Goal: Obtain resource: Download file/media

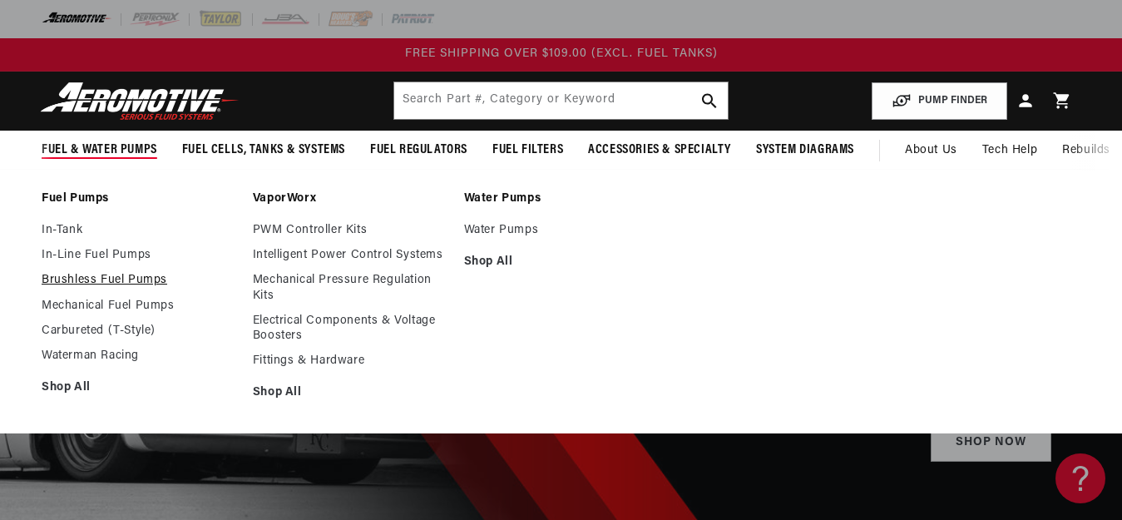
click at [118, 274] on link "Brushless Fuel Pumps" at bounding box center [139, 280] width 195 height 15
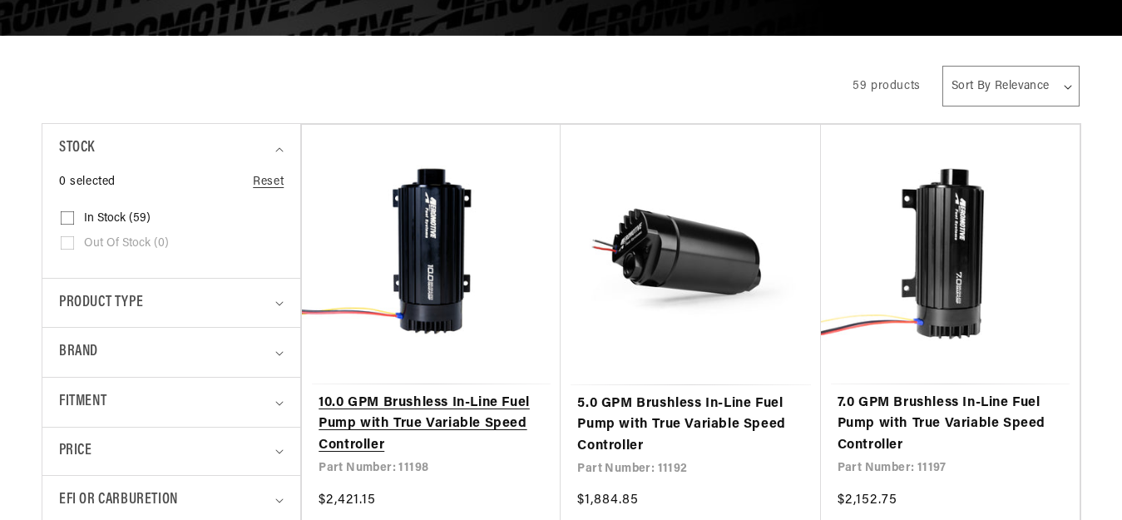
scroll to position [469, 0]
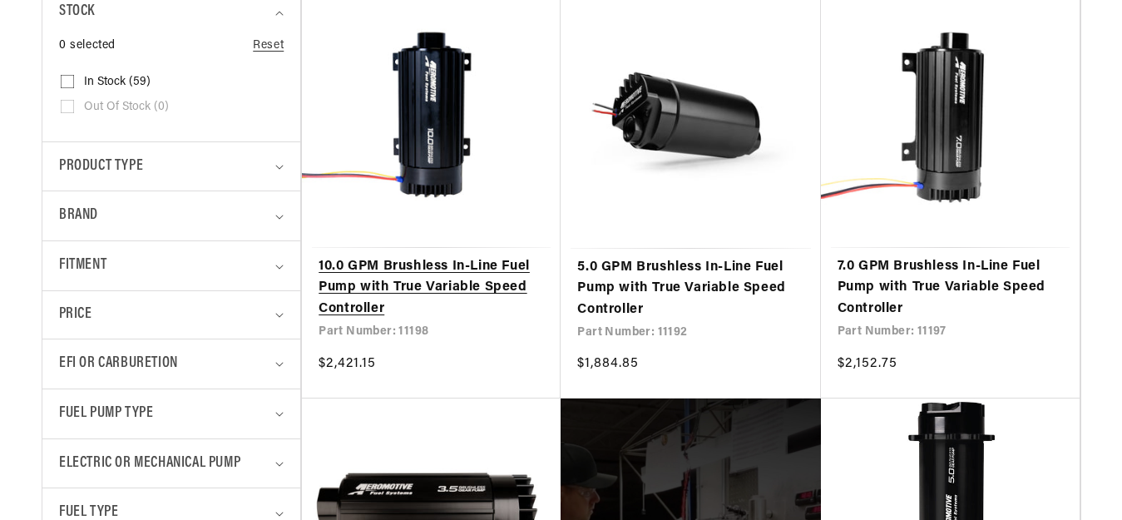
click at [392, 256] on link "10.0 GPM Brushless In-Line Fuel Pump with True Variable Speed Controller" at bounding box center [430, 288] width 225 height 64
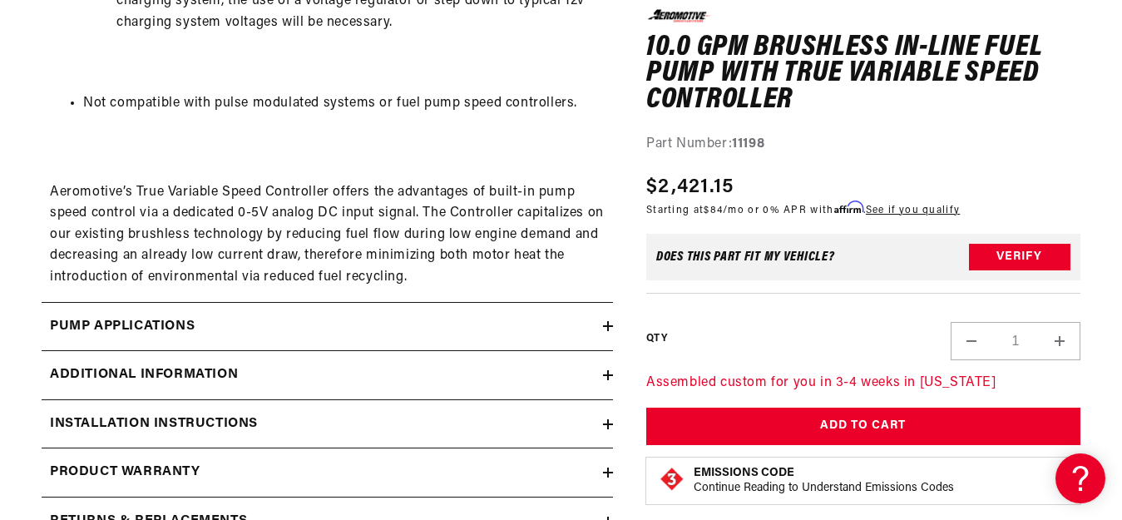
scroll to position [2411, 0]
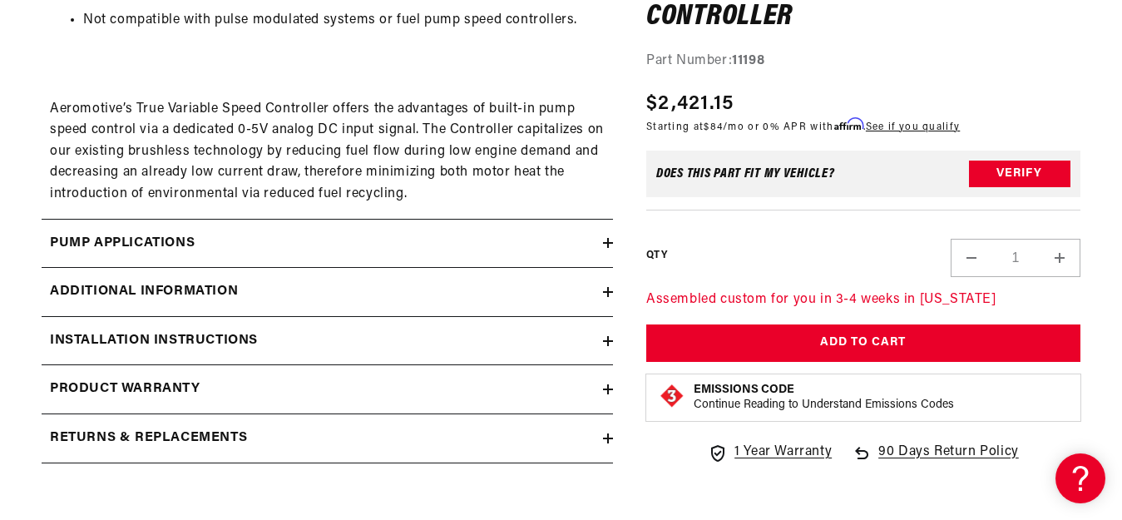
click at [608, 237] on summary "Pump Applications" at bounding box center [327, 243] width 571 height 48
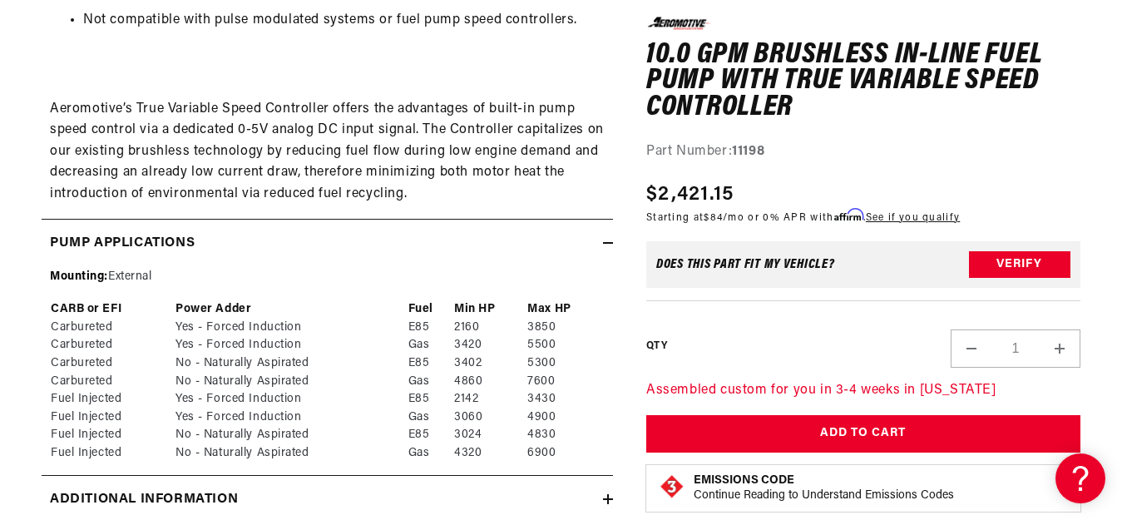
click at [608, 237] on summary "Pump Applications" at bounding box center [327, 243] width 571 height 48
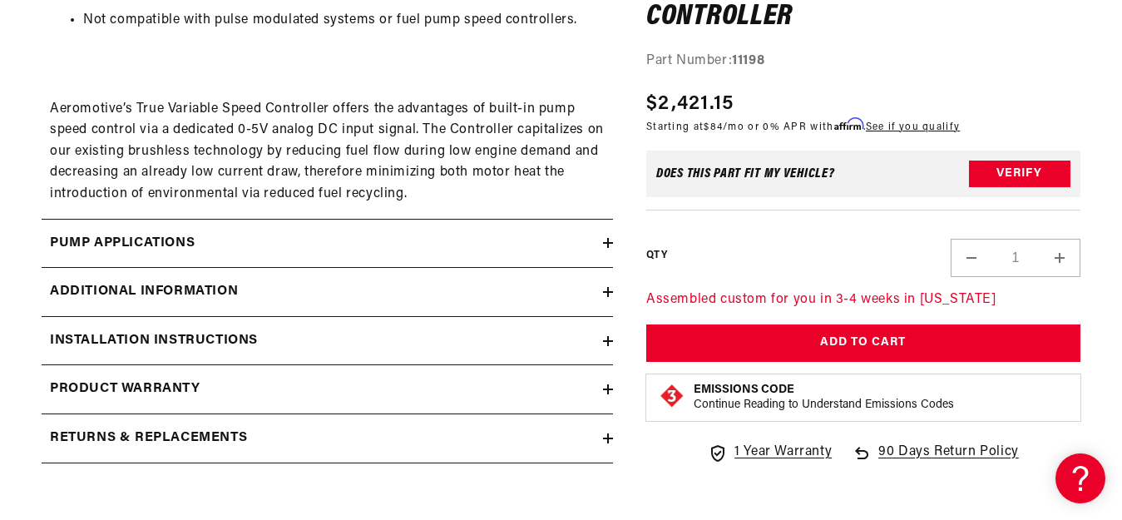
click at [602, 284] on div "Additional information" at bounding box center [322, 292] width 561 height 22
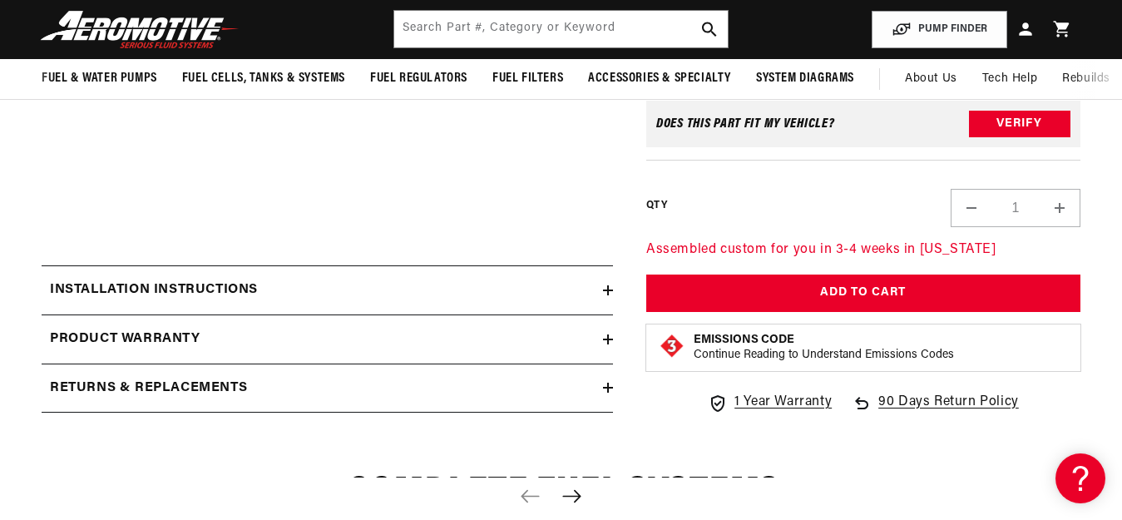
scroll to position [2577, 0]
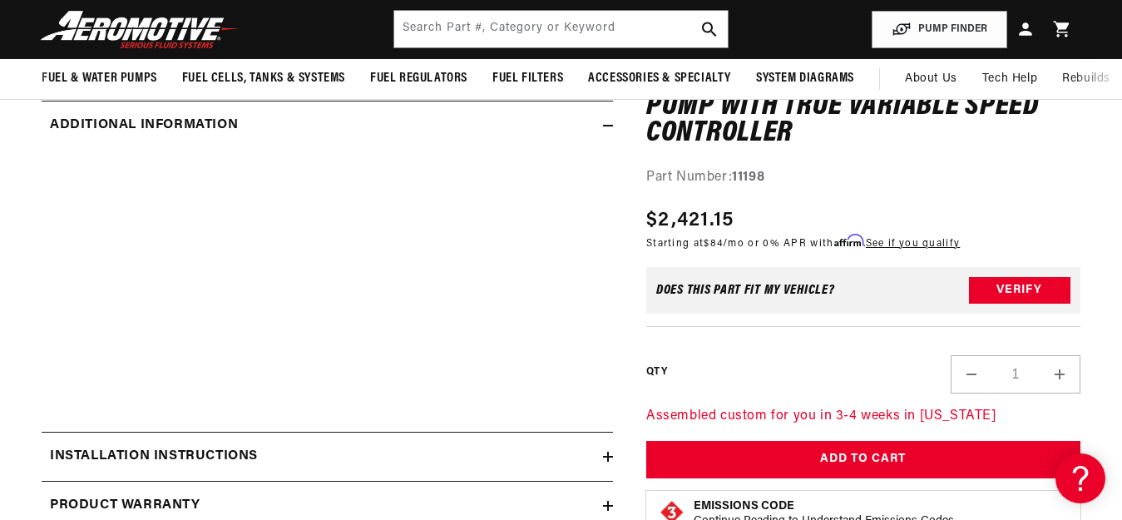
click at [612, 451] on summary "Installation Instructions" at bounding box center [327, 456] width 571 height 48
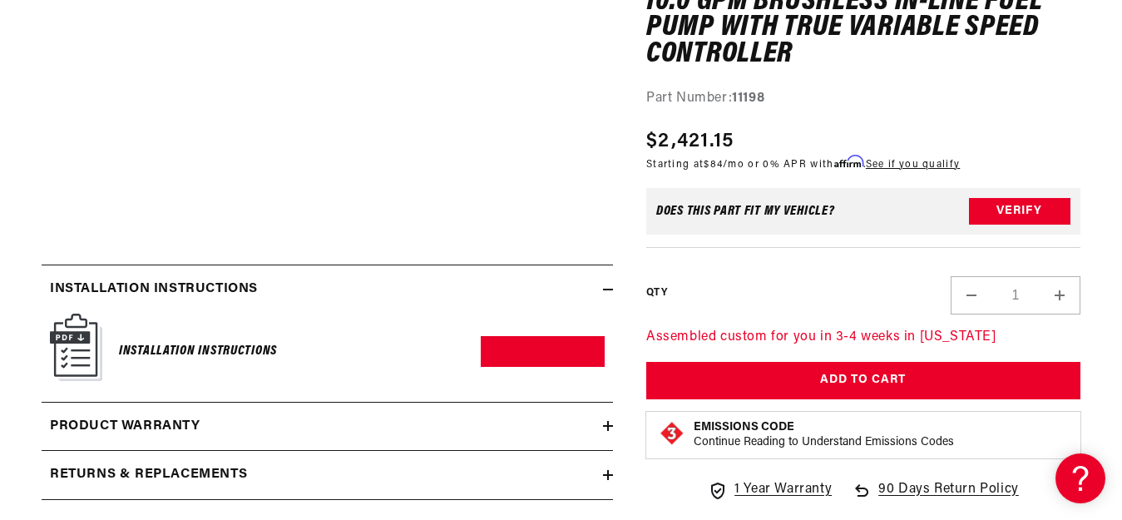
scroll to position [2827, 0]
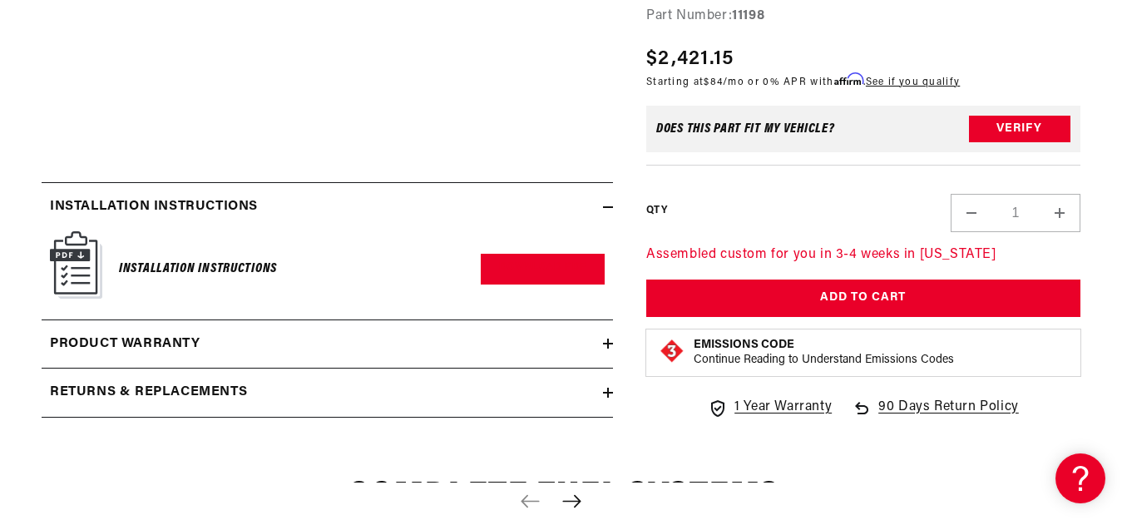
click at [204, 264] on h6 "Installation Instructions" at bounding box center [198, 269] width 158 height 22
click at [514, 266] on link "Download PDF" at bounding box center [543, 269] width 124 height 31
